Goal: Task Accomplishment & Management: Manage account settings

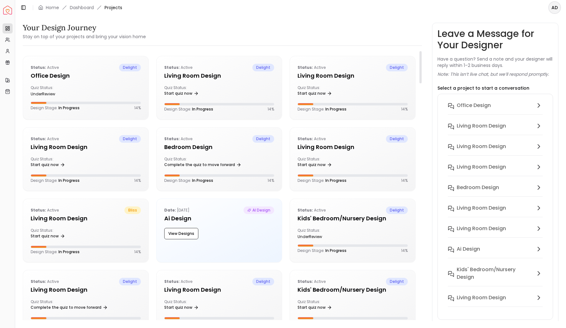
scroll to position [61, 0]
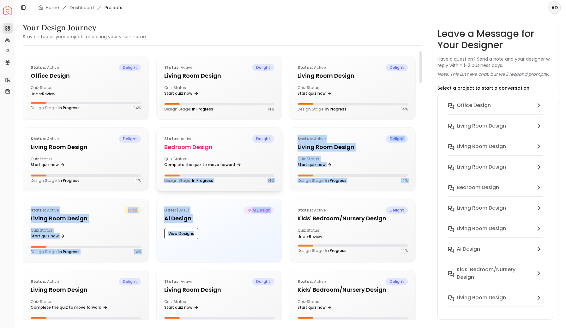
drag, startPoint x: 240, startPoint y: 233, endPoint x: 243, endPoint y: 165, distance: 67.6
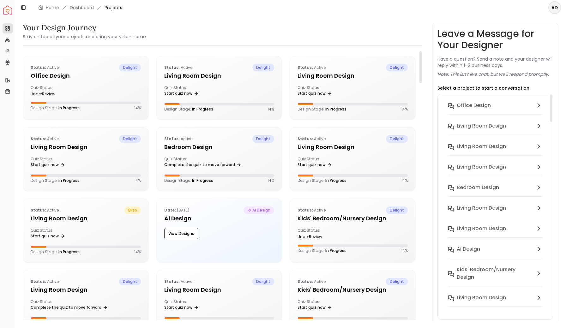
click at [423, 134] on div "Your Design Journey Stay on top of your projects and bring your vision home Sta…" at bounding box center [290, 168] width 535 height 291
click at [342, 209] on div "Status: active delight" at bounding box center [352, 210] width 110 height 8
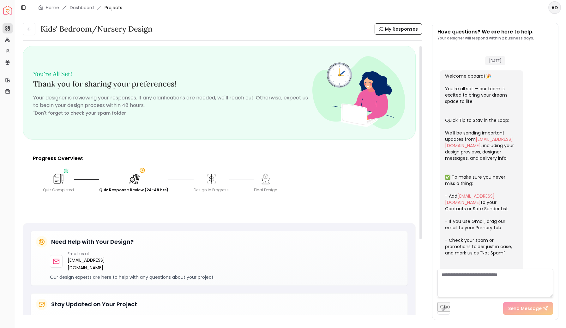
scroll to position [87, 0]
